Goal: Information Seeking & Learning: Find specific fact

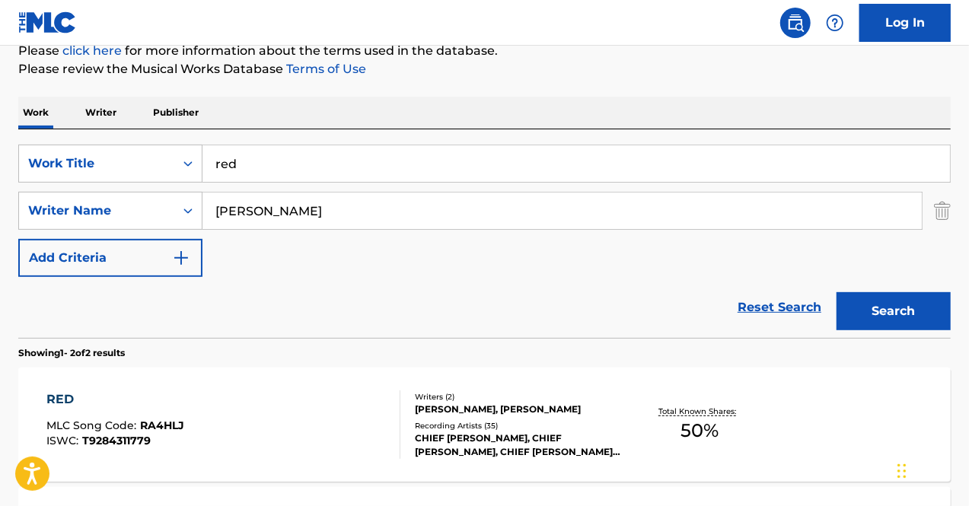
scroll to position [168, 0]
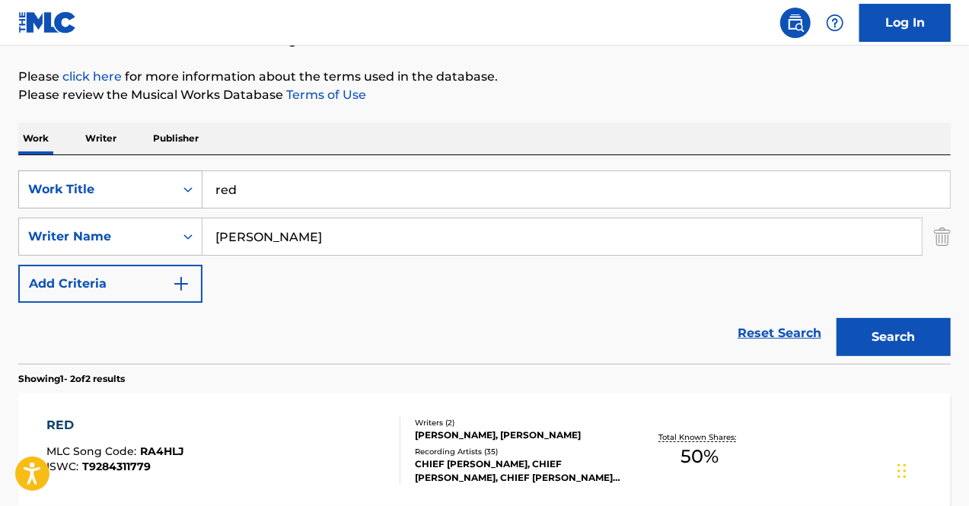
drag, startPoint x: 274, startPoint y: 193, endPoint x: 140, endPoint y: 189, distance: 134.0
click at [140, 189] on div "SearchWithCriteriac52e0be9-7d20-4ae9-87e3-062d787acdb7 Work Title red" at bounding box center [484, 190] width 932 height 38
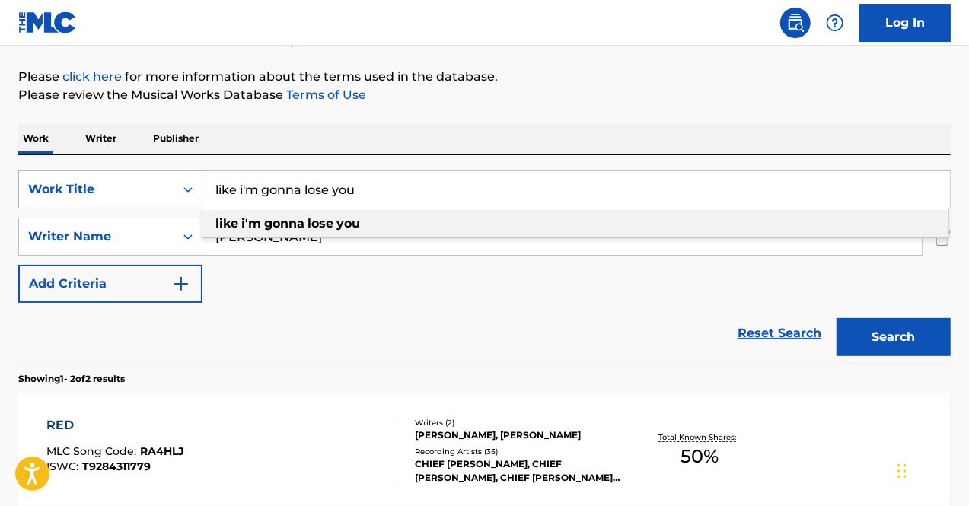
type input "like i'm gonna lose you"
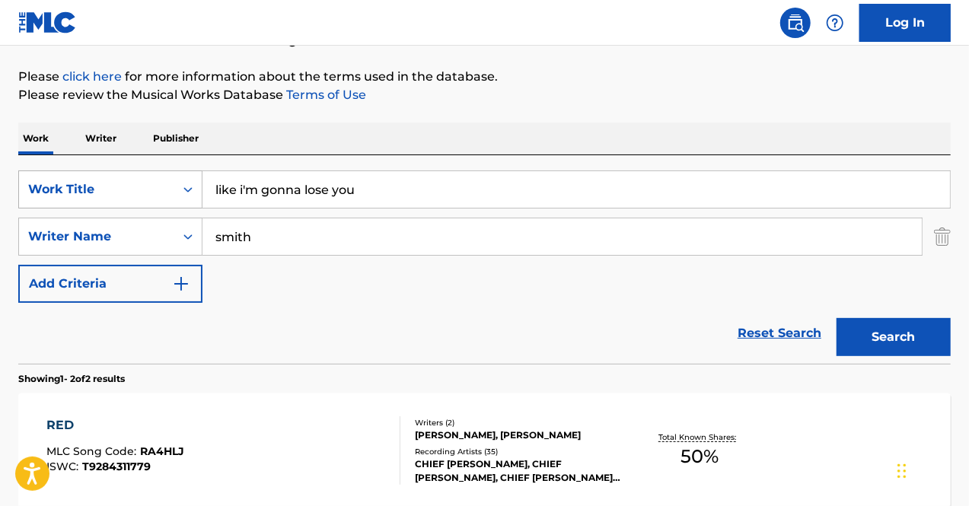
type input "smith"
click at [837, 318] on button "Search" at bounding box center [894, 337] width 114 height 38
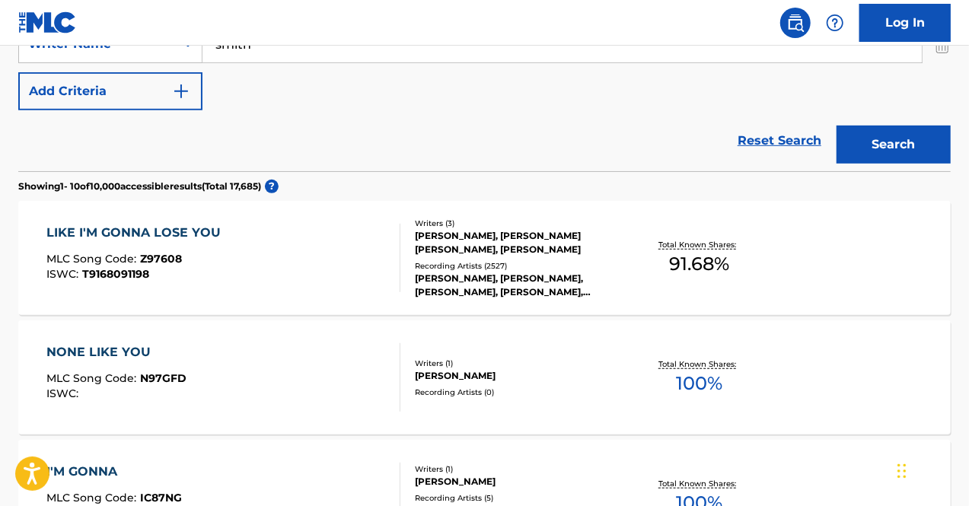
scroll to position [376, 0]
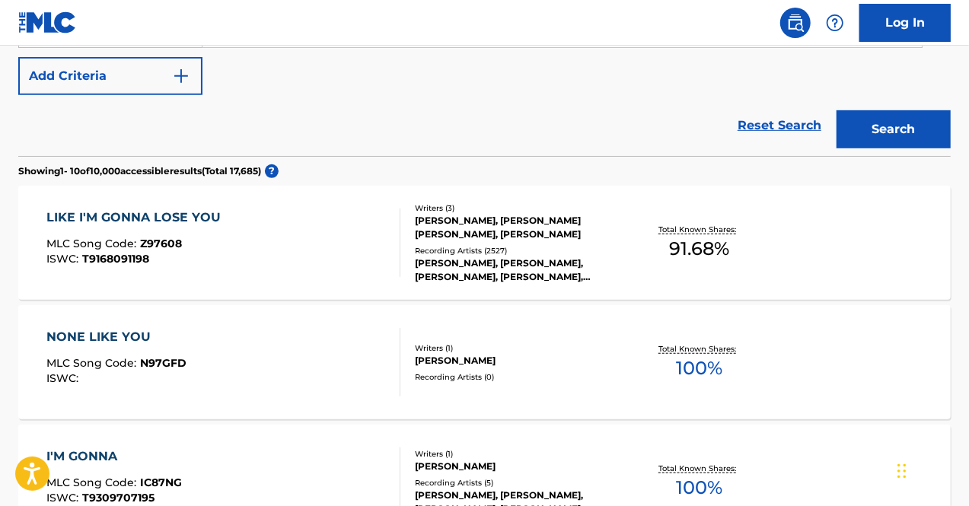
click at [256, 225] on div "LIKE I'M GONNA LOSE YOU MLC Song Code : Z97608 ISWC : T9168091198" at bounding box center [223, 243] width 355 height 69
